Goal: Task Accomplishment & Management: Manage account settings

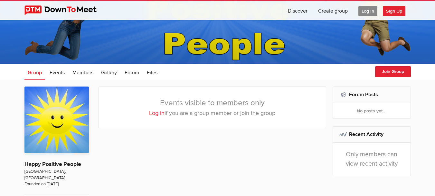
scroll to position [64, 0]
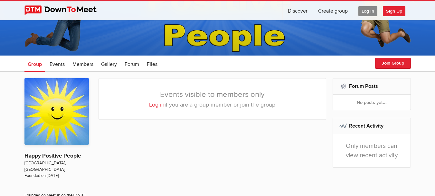
scroll to position [129, 0]
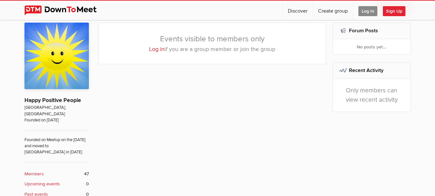
click at [151, 50] on link "Log in" at bounding box center [156, 48] width 15 height 7
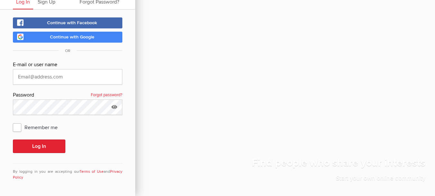
scroll to position [27, 0]
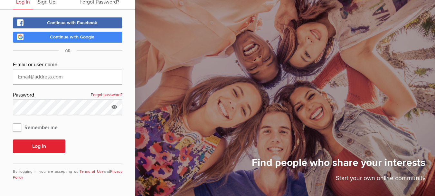
type input "[EMAIL_ADDRESS][DOMAIN_NAME]"
click at [18, 128] on span "Remember me" at bounding box center [38, 127] width 51 height 12
click at [13, 121] on input "Remember me" at bounding box center [13, 121] width 0 height 0
checkbox input "true"
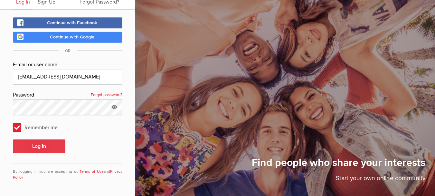
click at [34, 146] on button "Log In" at bounding box center [39, 146] width 53 height 14
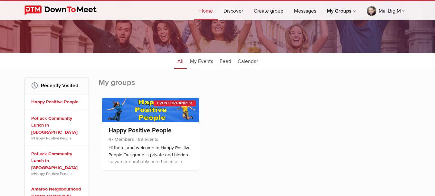
scroll to position [97, 0]
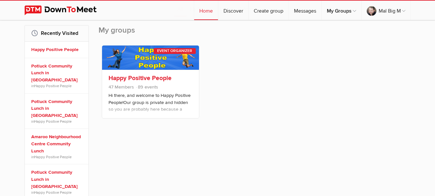
click at [133, 77] on link "Happy Positive People" at bounding box center [140, 78] width 63 height 8
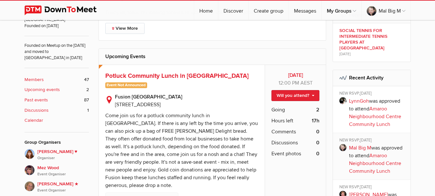
scroll to position [226, 0]
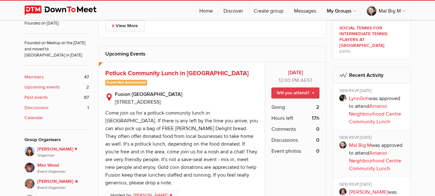
click at [293, 93] on link "Will you attend?" at bounding box center [296, 92] width 48 height 11
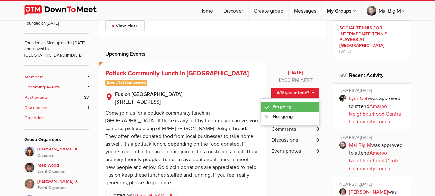
click at [286, 105] on link "I'm going" at bounding box center [290, 107] width 58 height 10
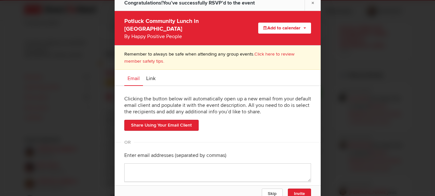
scroll to position [258, 0]
click at [277, 193] on button "Skip" at bounding box center [272, 193] width 21 height 10
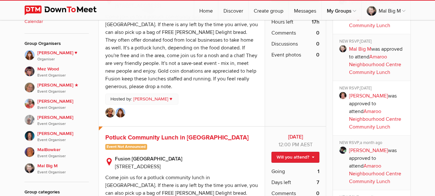
scroll to position [322, 0]
